Goal: Find specific page/section: Find specific page/section

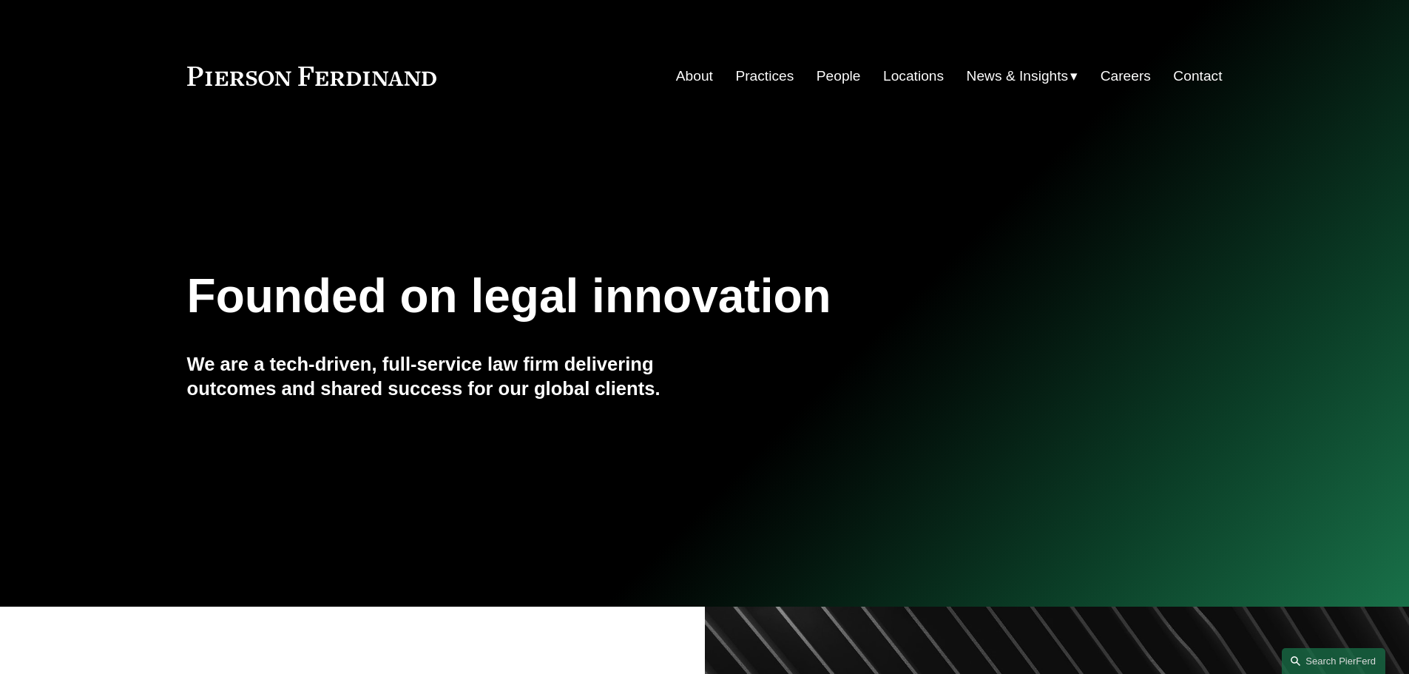
click at [828, 81] on link "People" at bounding box center [839, 76] width 44 height 28
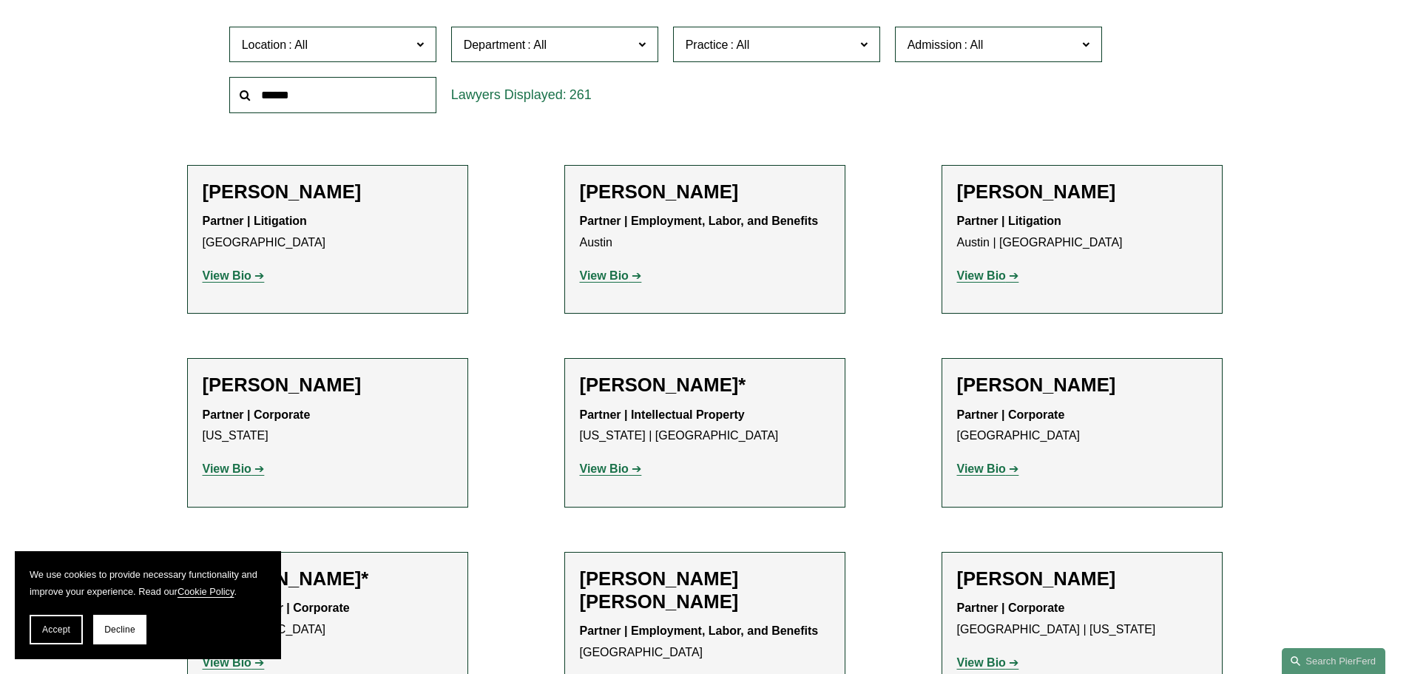
scroll to position [518, 0]
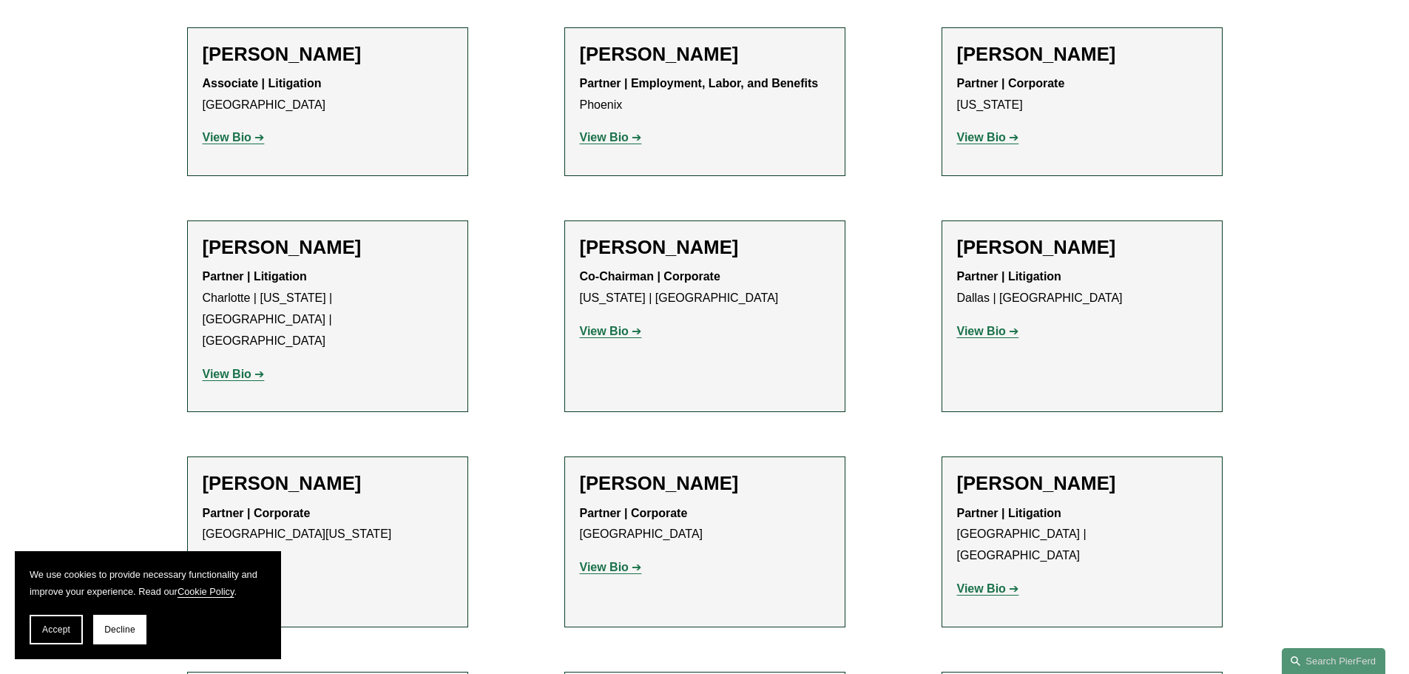
drag, startPoint x: 510, startPoint y: 203, endPoint x: 508, endPoint y: 653, distance: 450.5
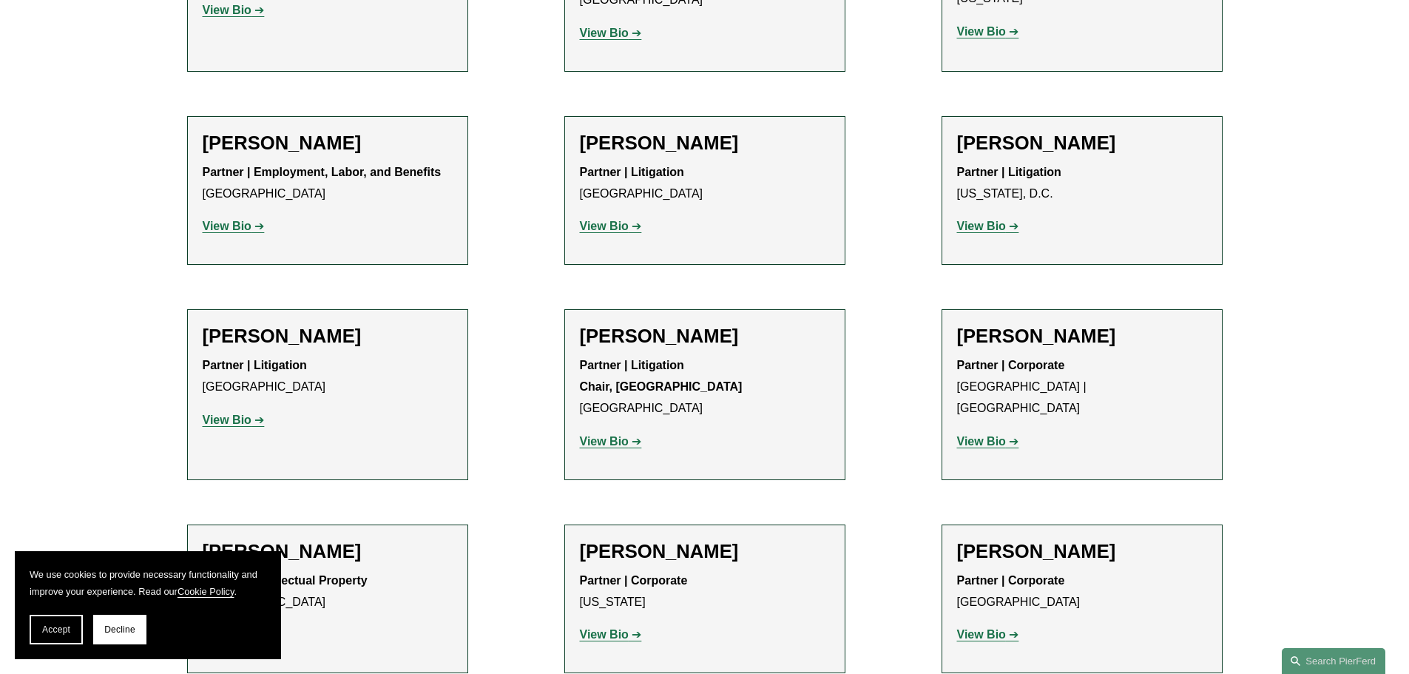
scroll to position [18212, 0]
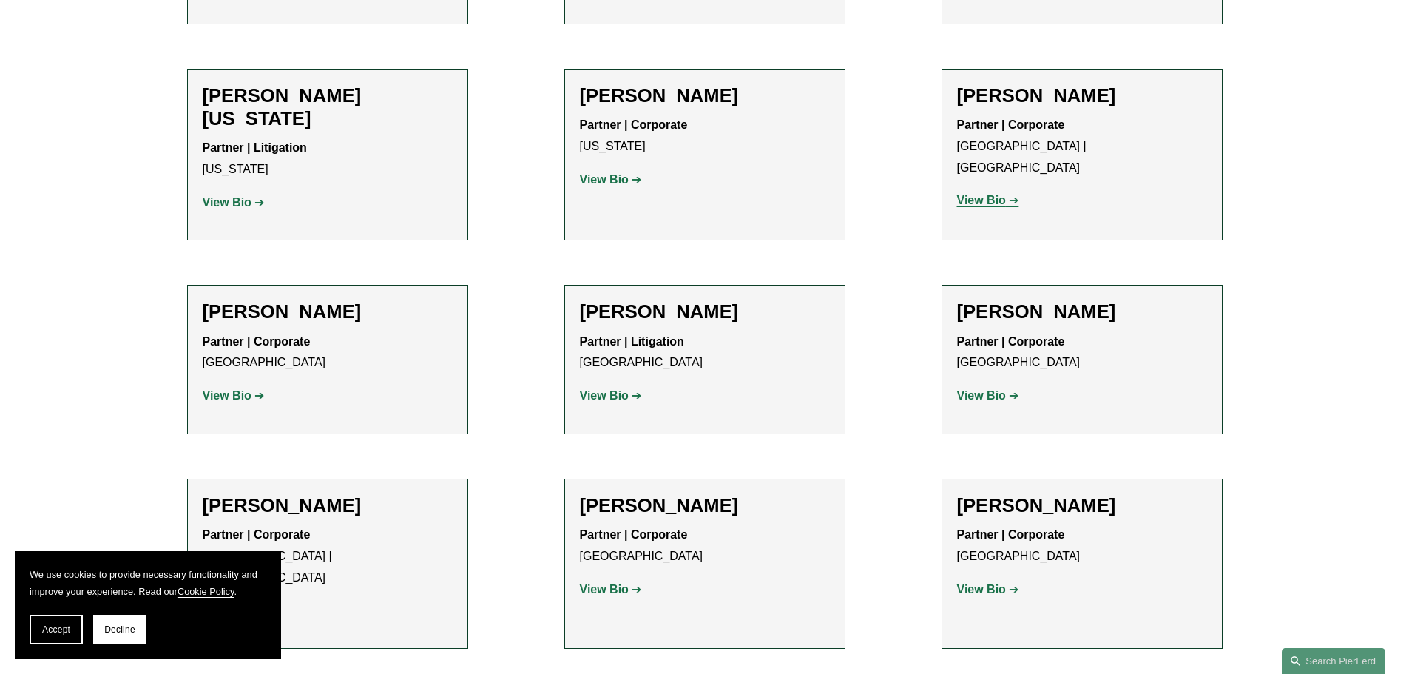
drag, startPoint x: 514, startPoint y: 317, endPoint x: 519, endPoint y: 709, distance: 392.1
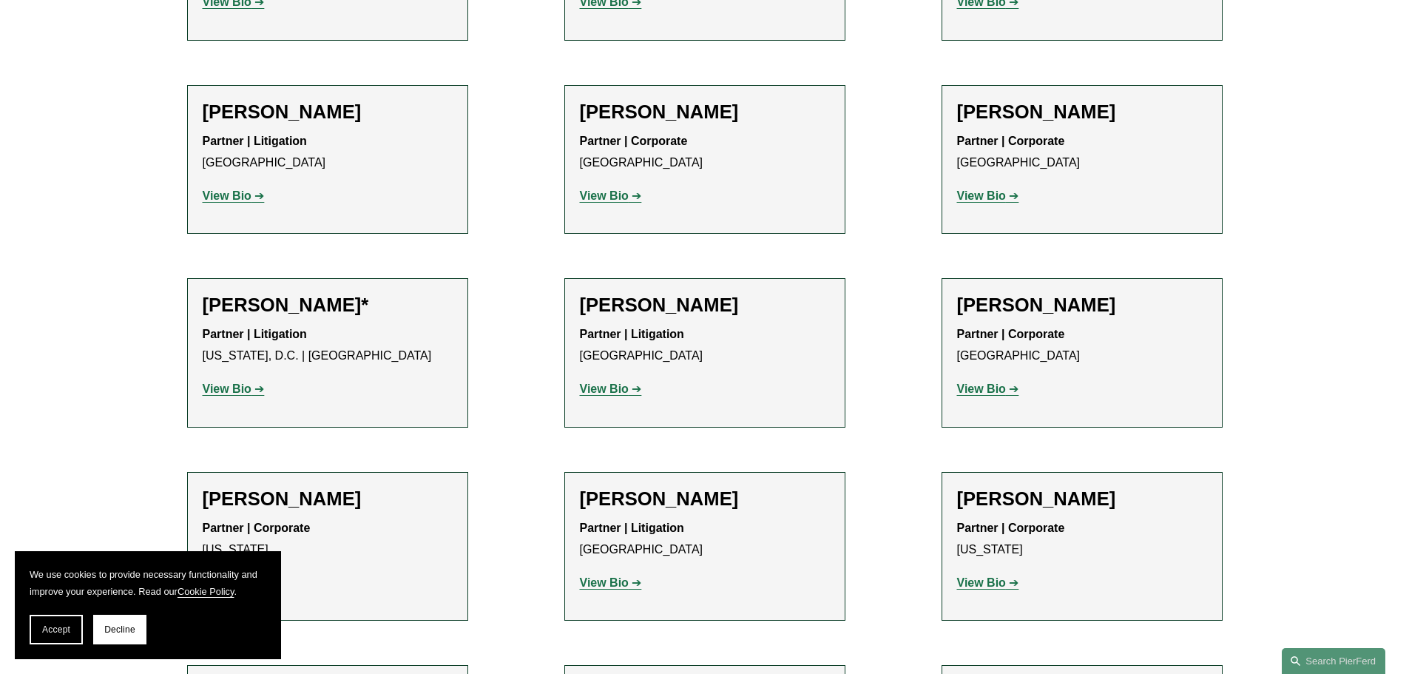
scroll to position [0, 0]
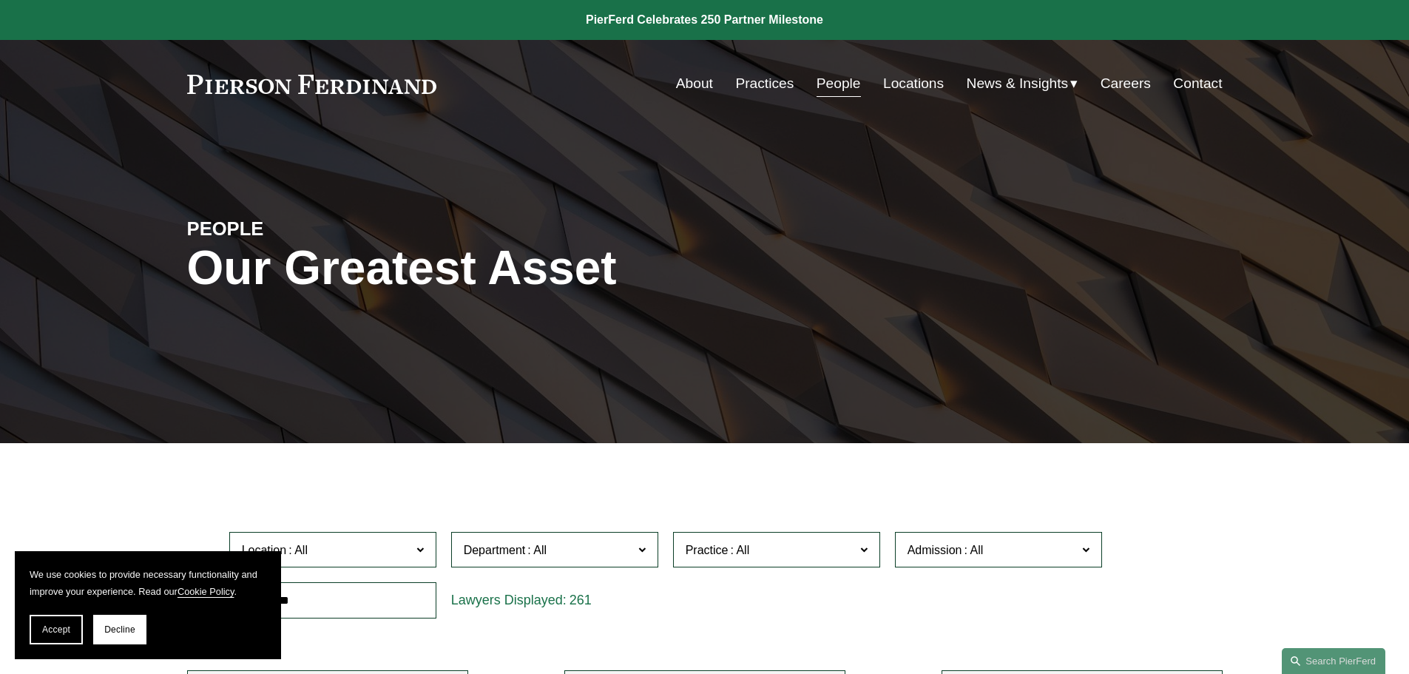
drag, startPoint x: 537, startPoint y: 571, endPoint x: 542, endPoint y: -24, distance: 595.5
click at [690, 94] on link "About" at bounding box center [694, 84] width 37 height 28
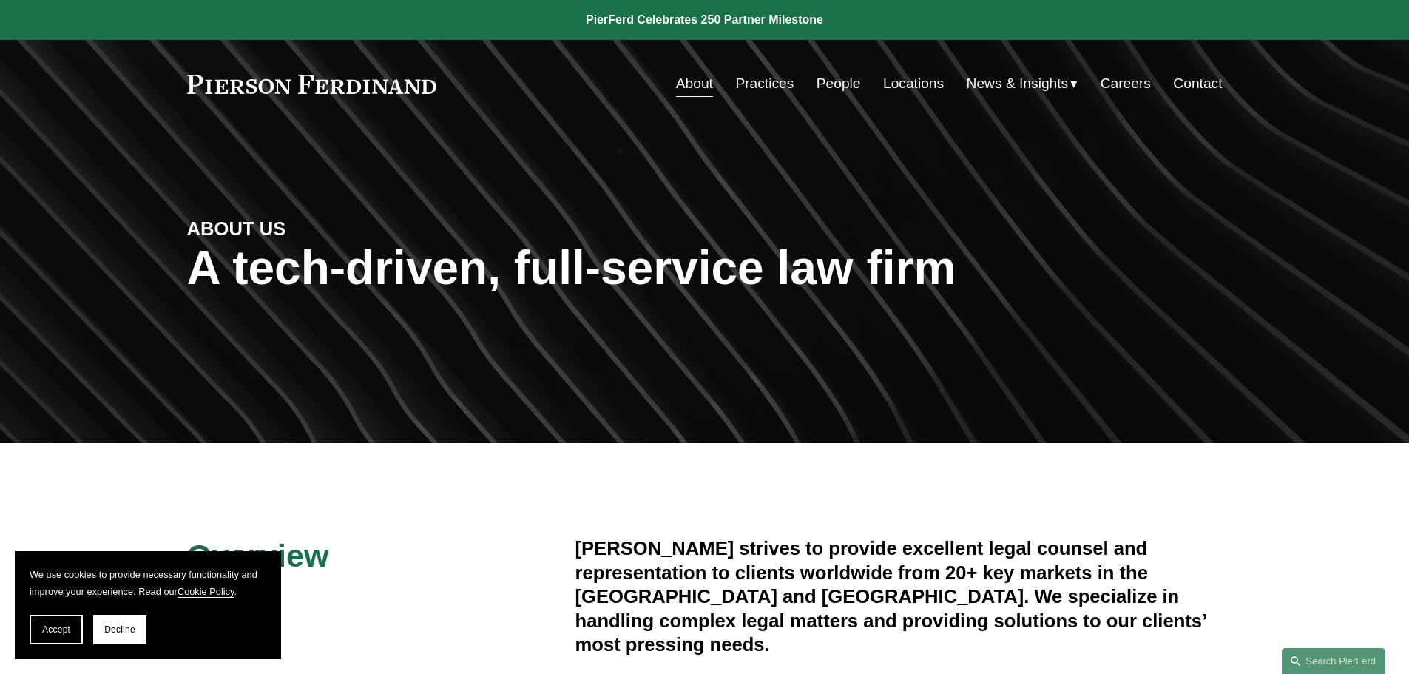
drag, startPoint x: 1040, startPoint y: 575, endPoint x: 1017, endPoint y: -75, distance: 649.9
